Goal: Transaction & Acquisition: Obtain resource

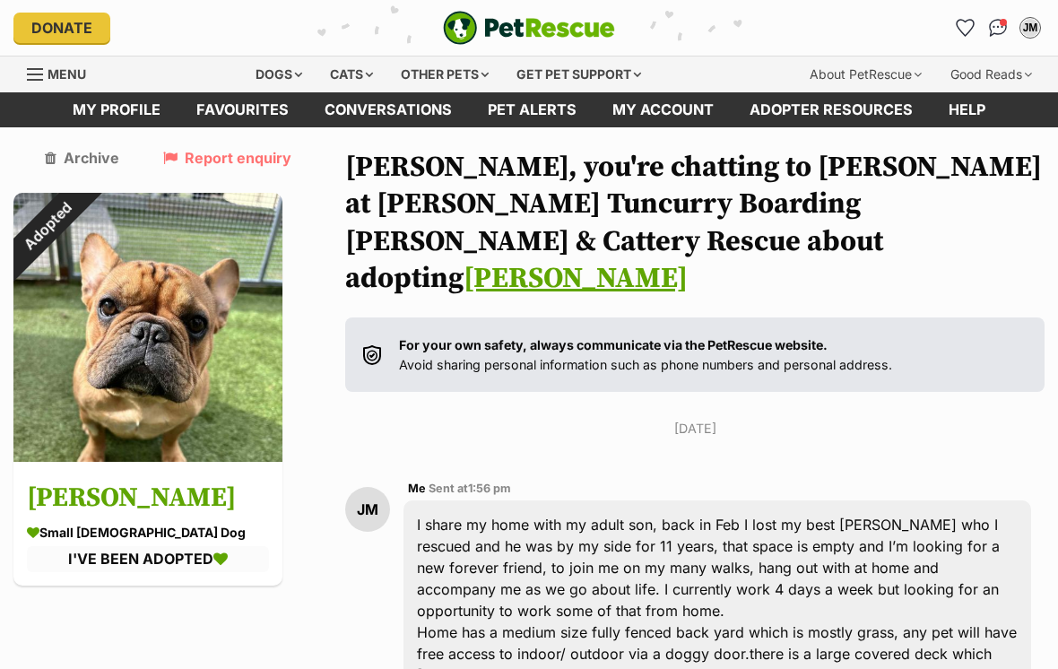
click at [248, 81] on div "Dogs" at bounding box center [279, 74] width 72 height 36
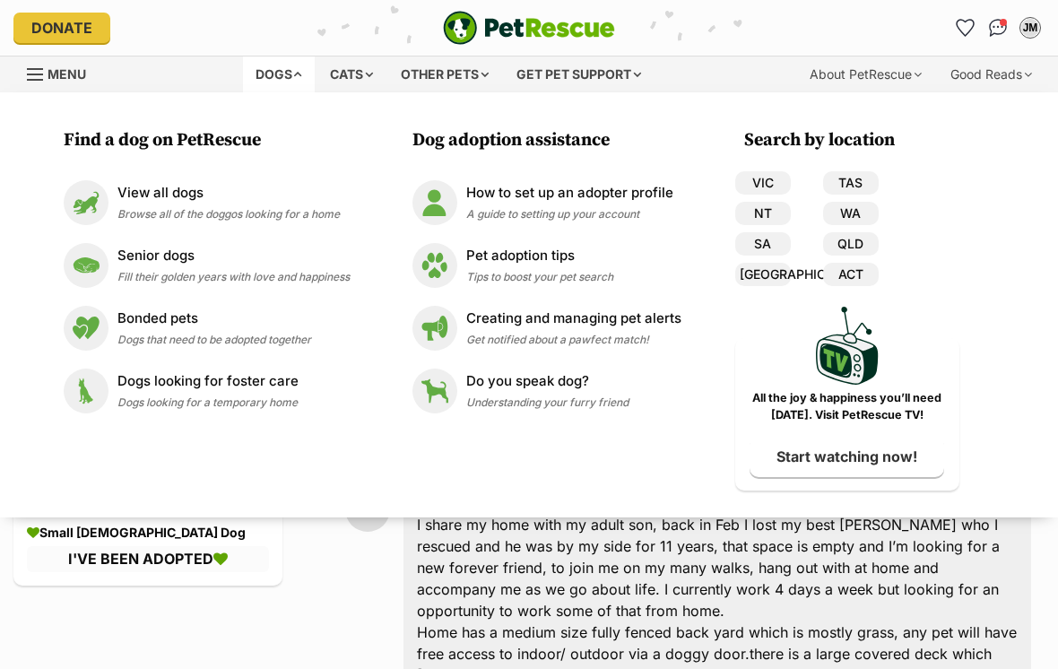
click at [153, 202] on p "View all dogs" at bounding box center [228, 193] width 222 height 21
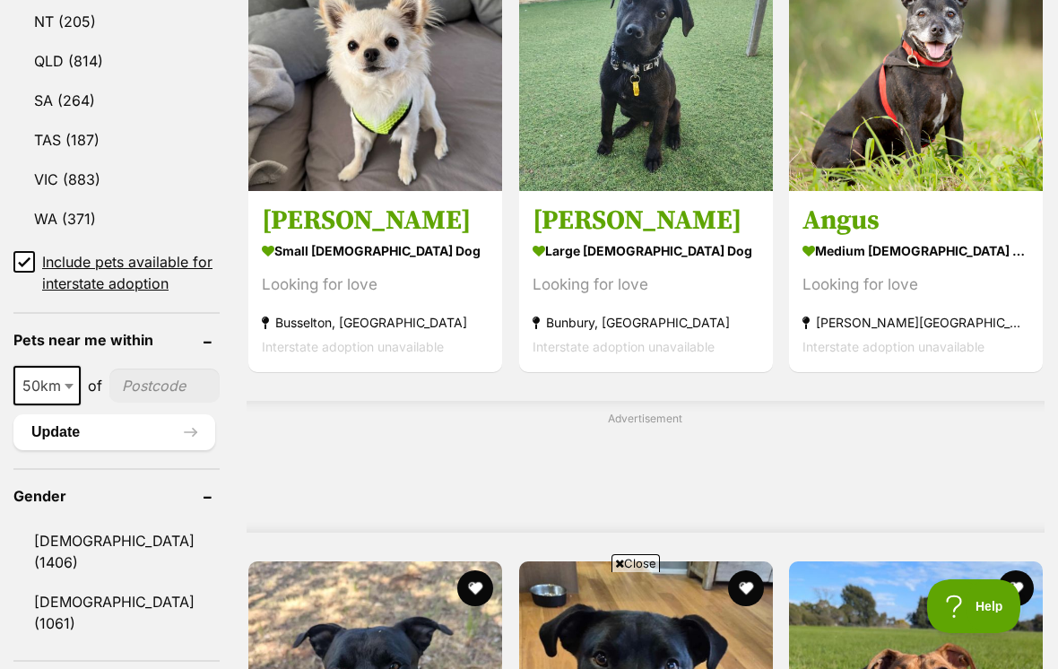
click at [72, 366] on span at bounding box center [71, 385] width 18 height 39
select select "100"
click at [134, 369] on input"] "postcode" at bounding box center [168, 386] width 104 height 34
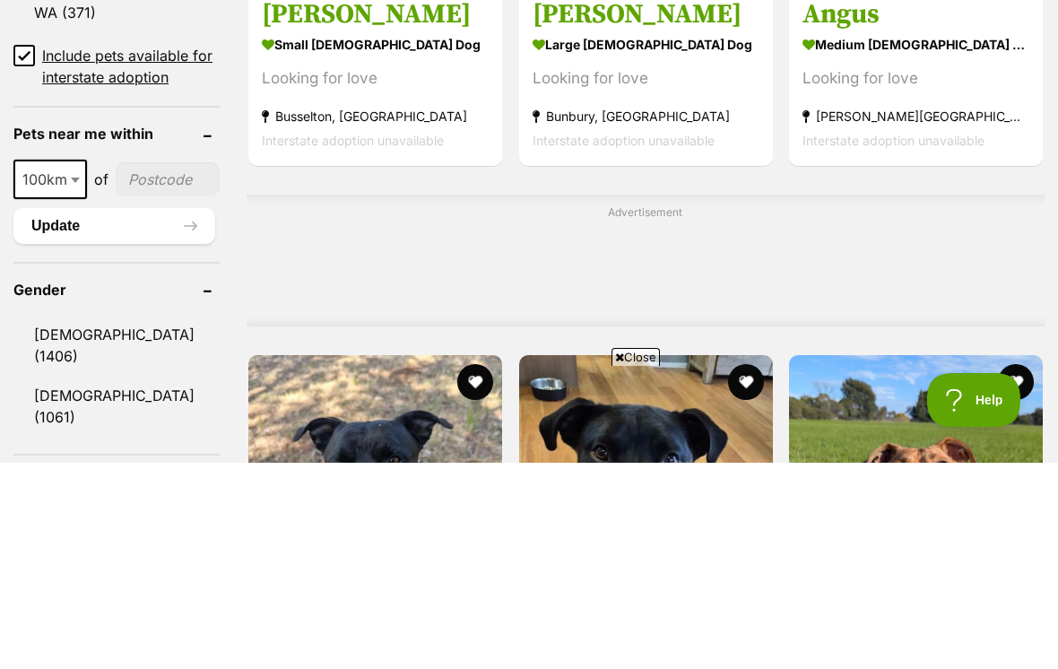
type input"] "2443"
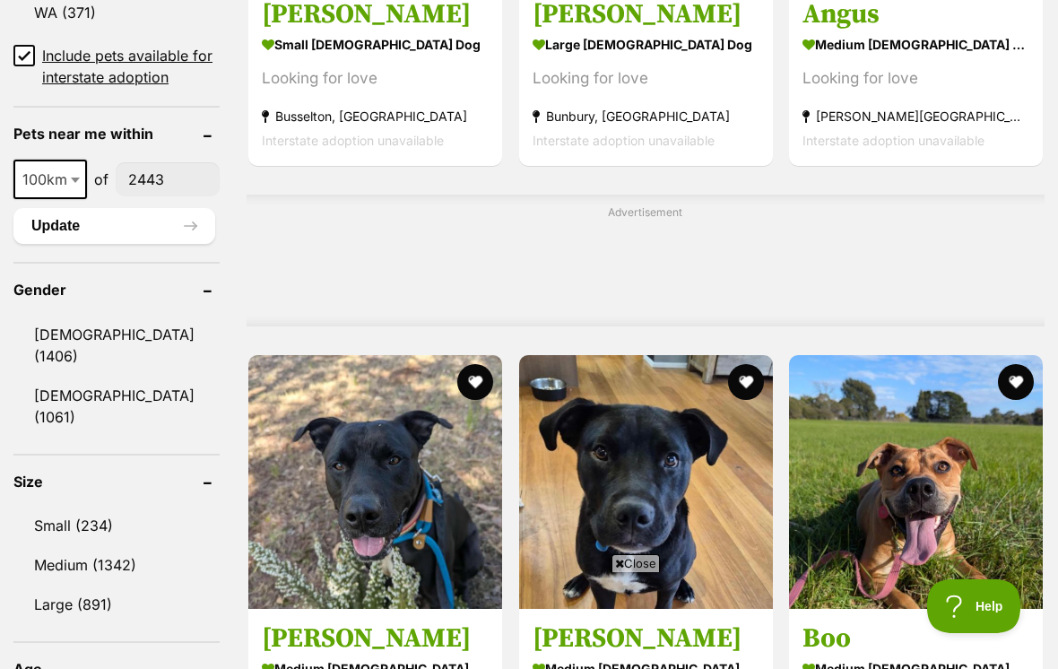
click at [70, 208] on button "Update" at bounding box center [114, 226] width 202 height 36
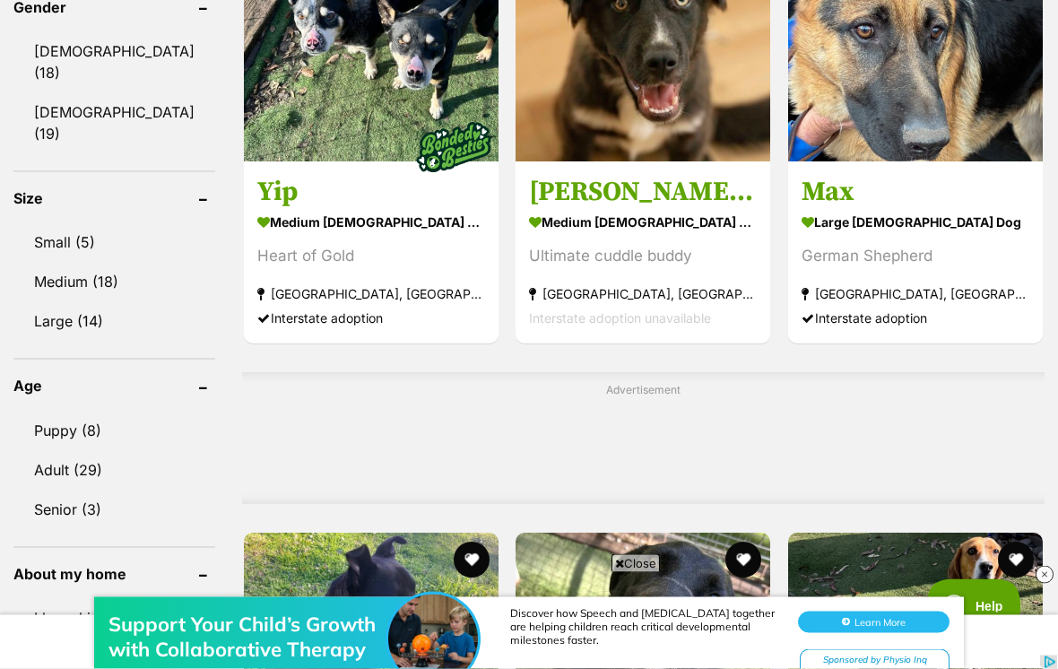
scroll to position [1132, 0]
click at [55, 223] on link "Small (5)" at bounding box center [114, 242] width 202 height 38
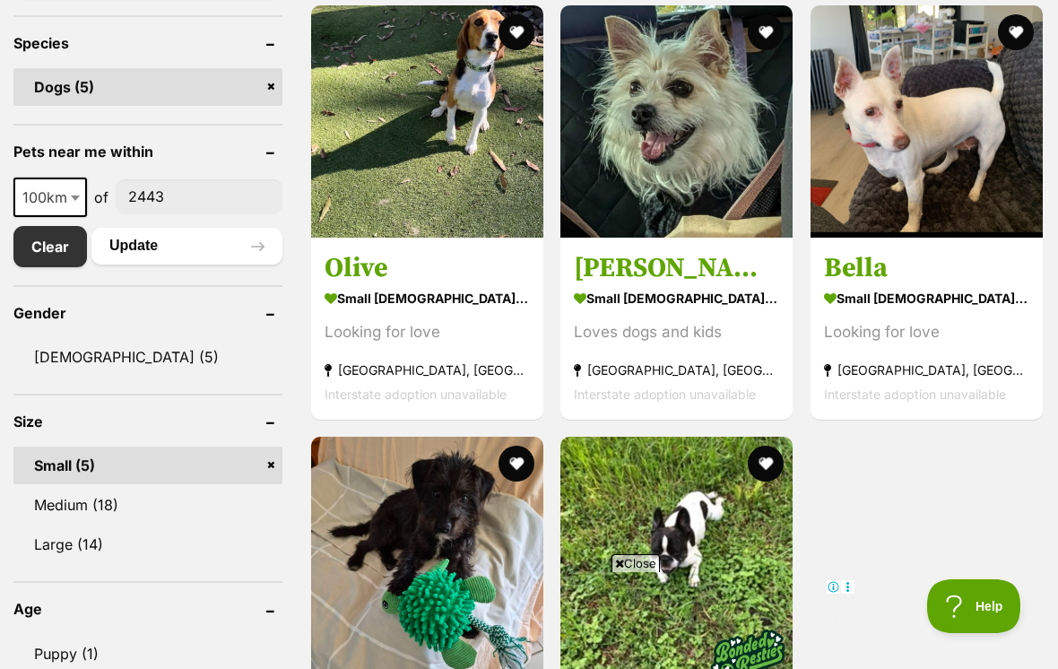
scroll to position [745, 0]
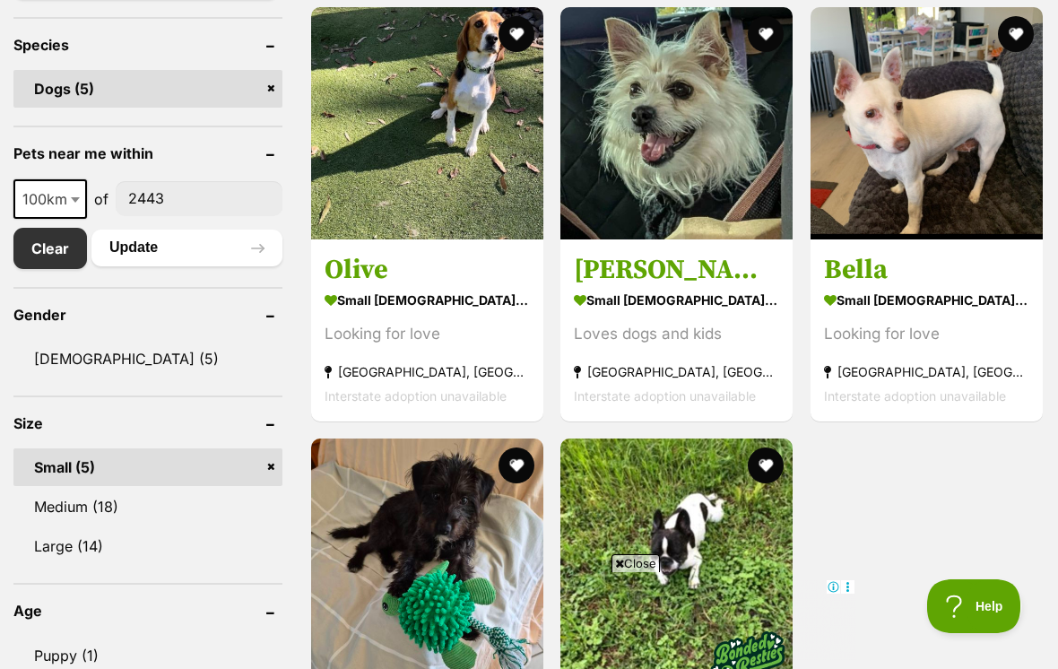
click at [701, 170] on img at bounding box center [676, 123] width 232 height 232
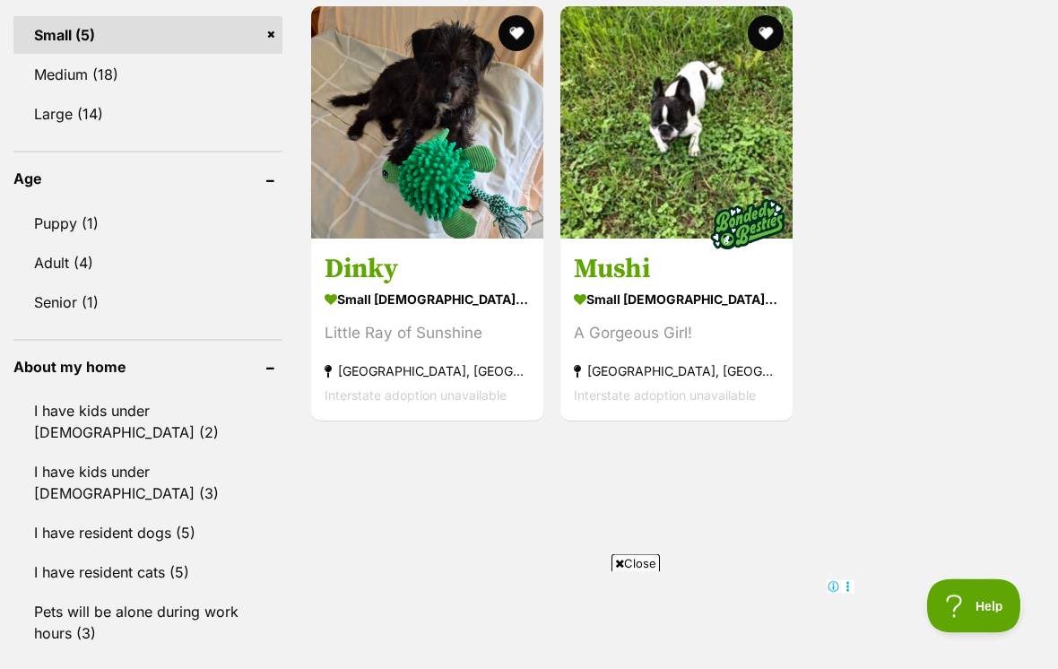
scroll to position [1177, 0]
click at [358, 178] on img at bounding box center [427, 122] width 232 height 232
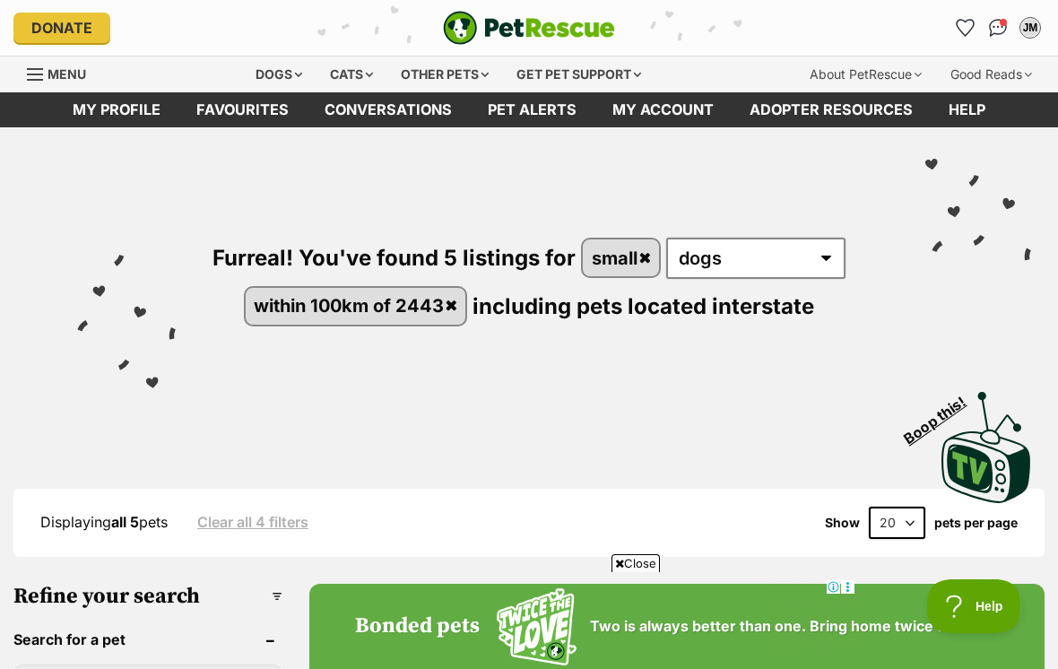
scroll to position [1205, 0]
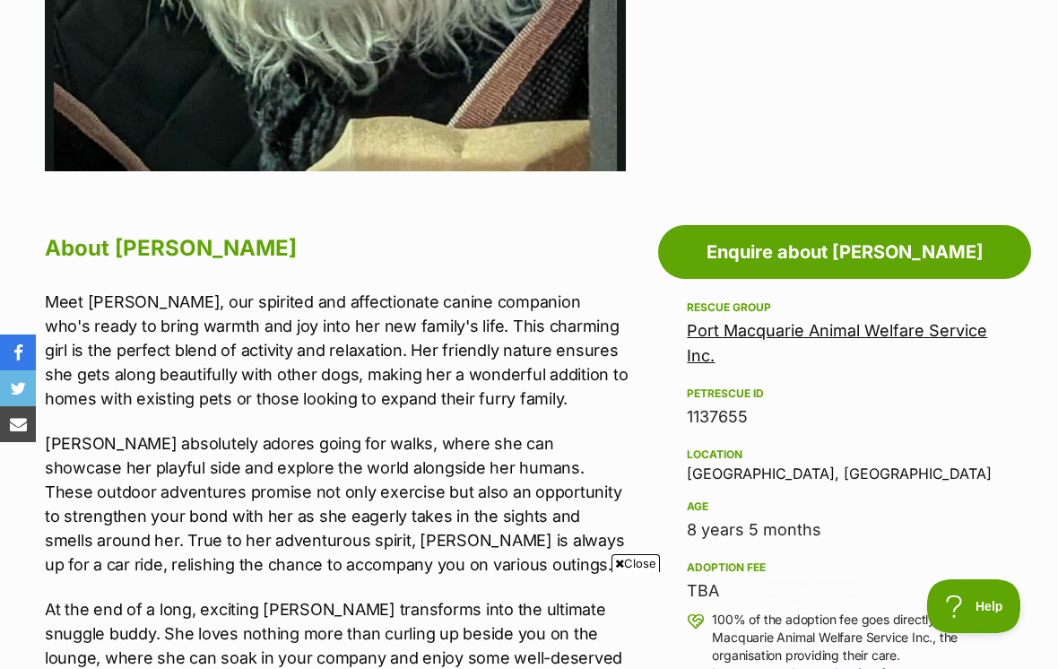
scroll to position [785, 0]
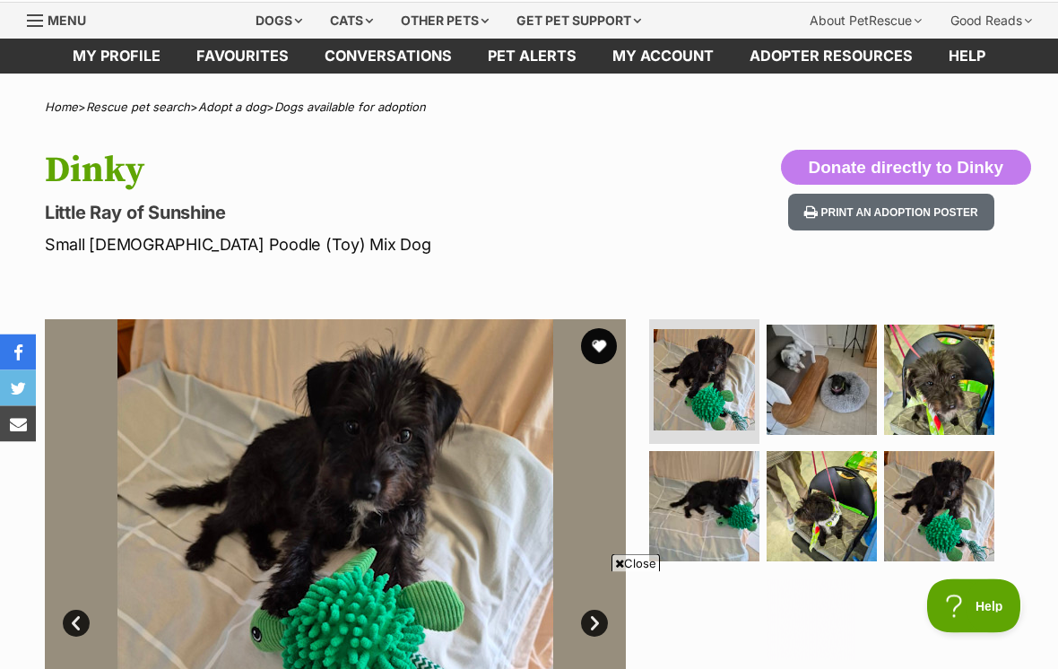
scroll to position [41, 0]
